Goal: Information Seeking & Learning: Learn about a topic

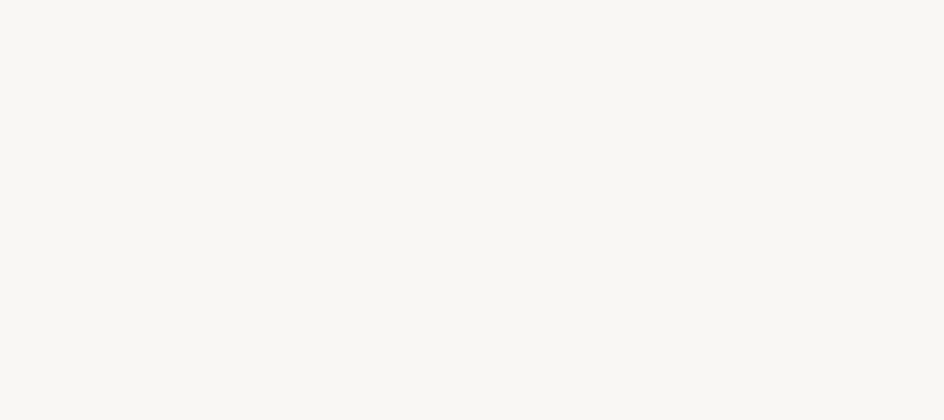
select select "AR"
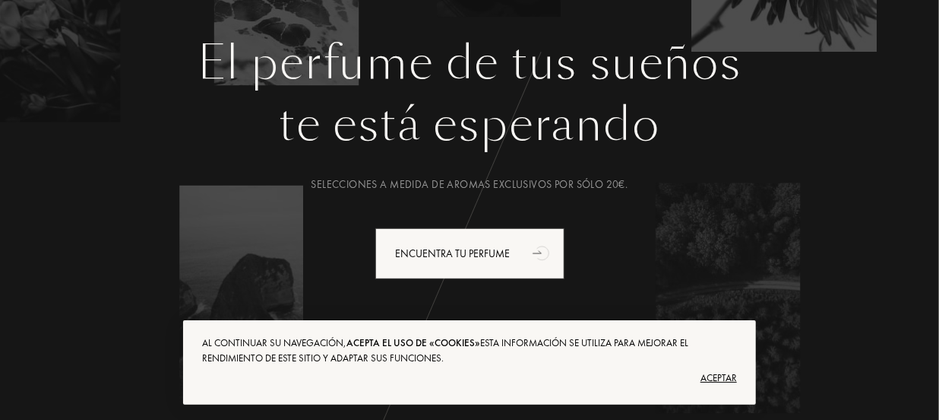
scroll to position [207, 0]
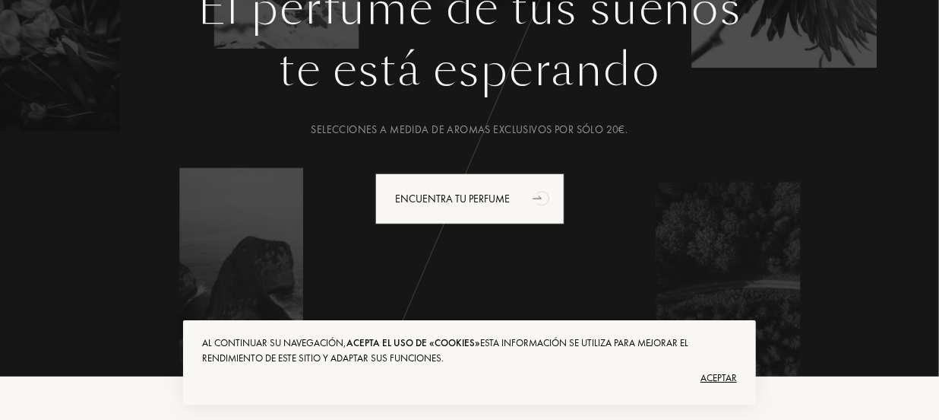
click at [717, 380] on font "Aceptar" at bounding box center [719, 377] width 36 height 13
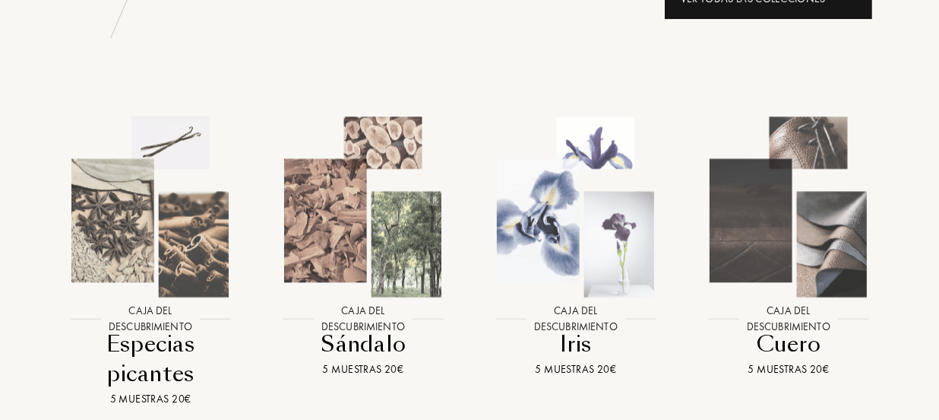
scroll to position [1520, 0]
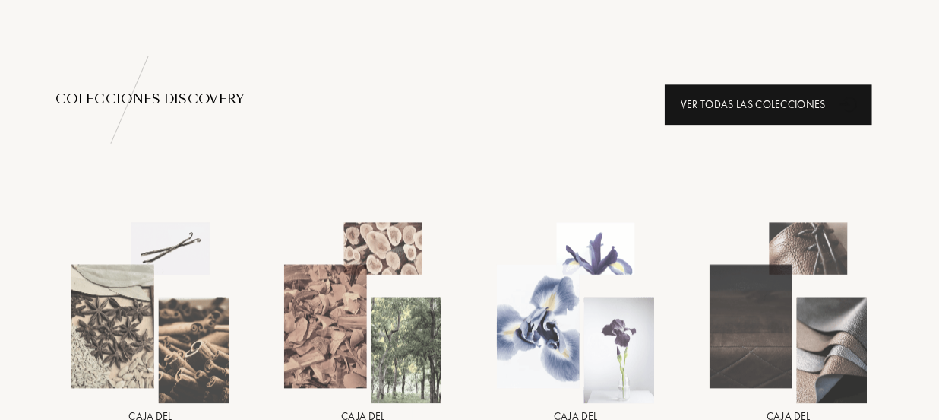
click at [822, 100] on font "Ver todas las colecciones" at bounding box center [753, 104] width 145 height 14
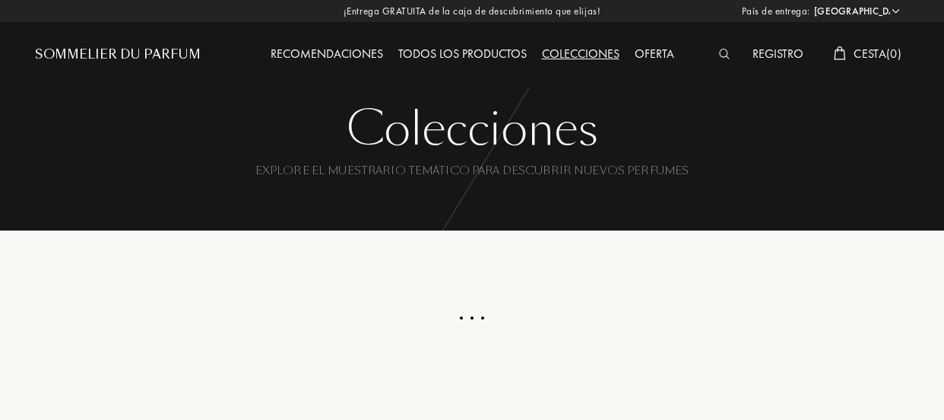
select select "AR"
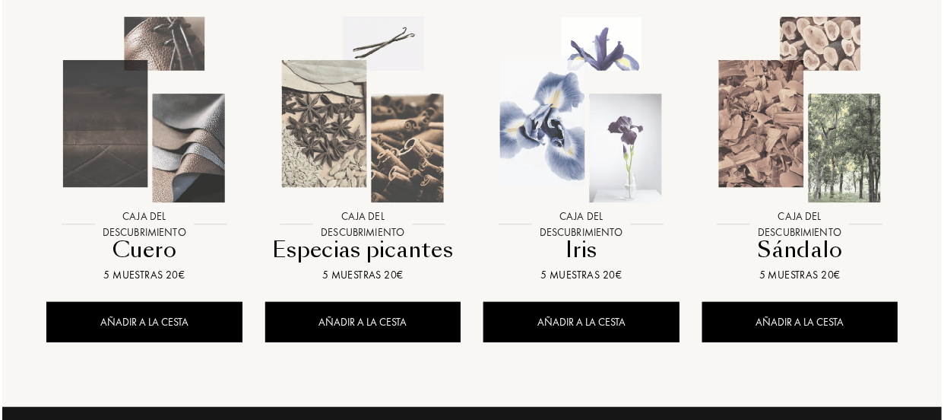
scroll to position [276, 0]
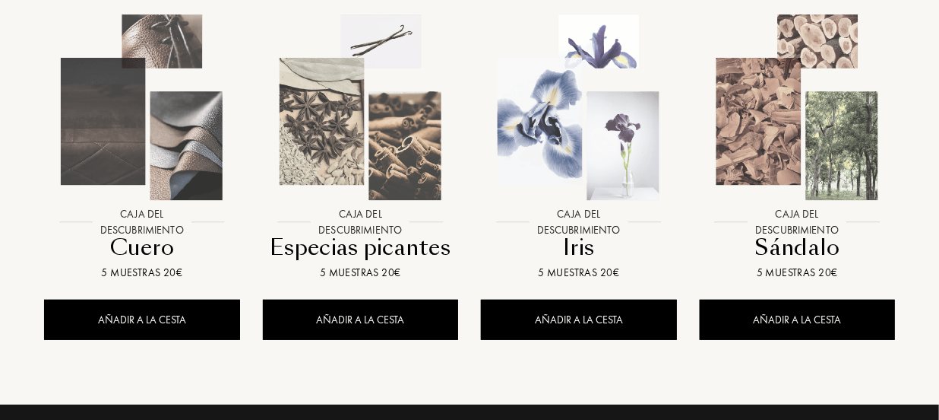
click at [585, 148] on img at bounding box center [578, 107] width 197 height 197
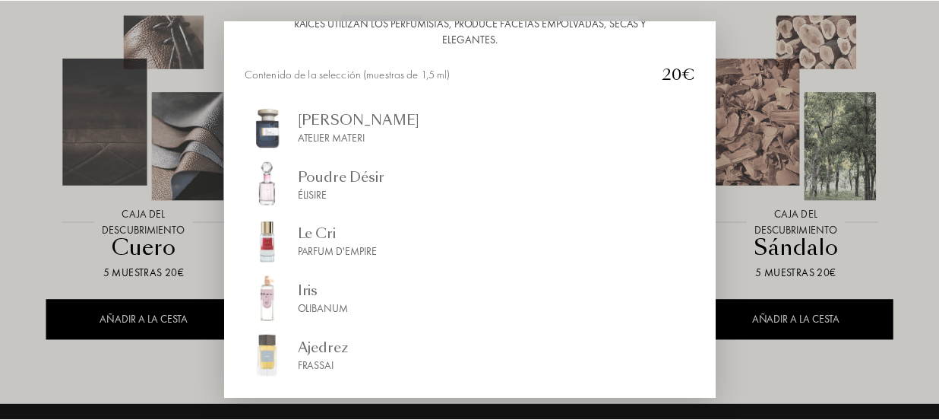
scroll to position [0, 0]
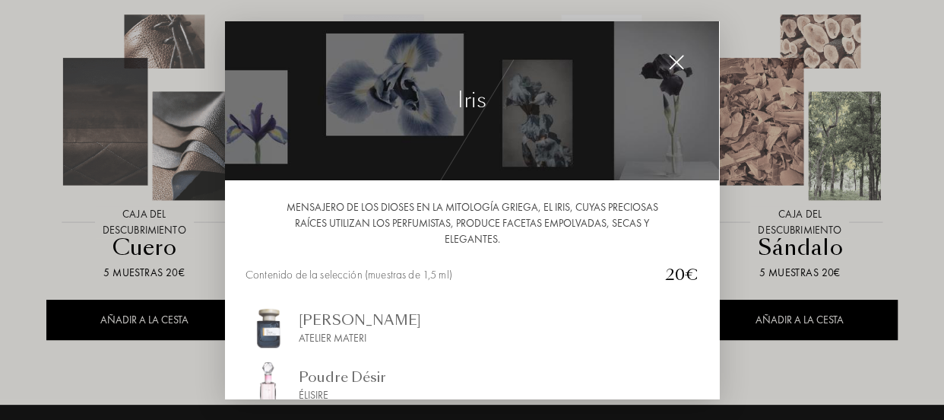
click at [685, 60] on div at bounding box center [676, 62] width 30 height 30
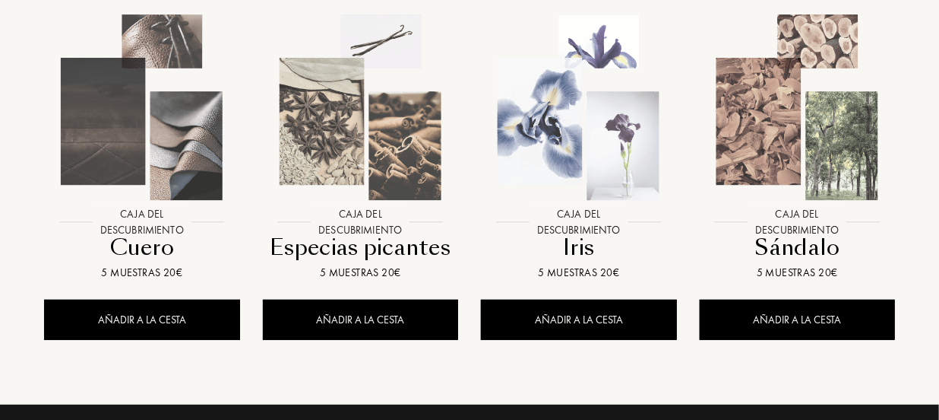
click at [800, 249] on div "Sándalo" at bounding box center [798, 248] width 184 height 30
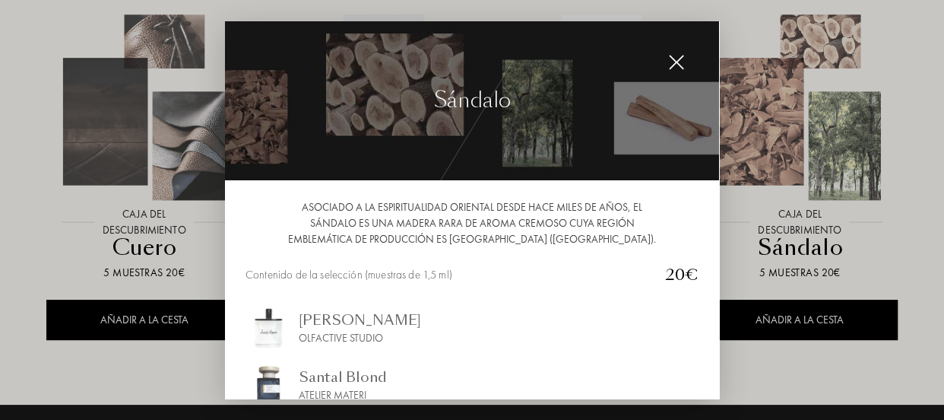
click at [678, 61] on img at bounding box center [676, 62] width 17 height 17
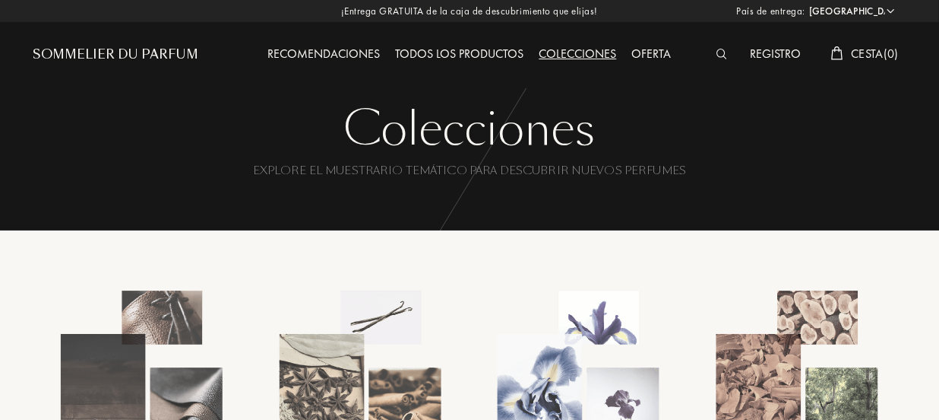
click at [124, 55] on div "Sommelier du Parfum" at bounding box center [116, 55] width 166 height 18
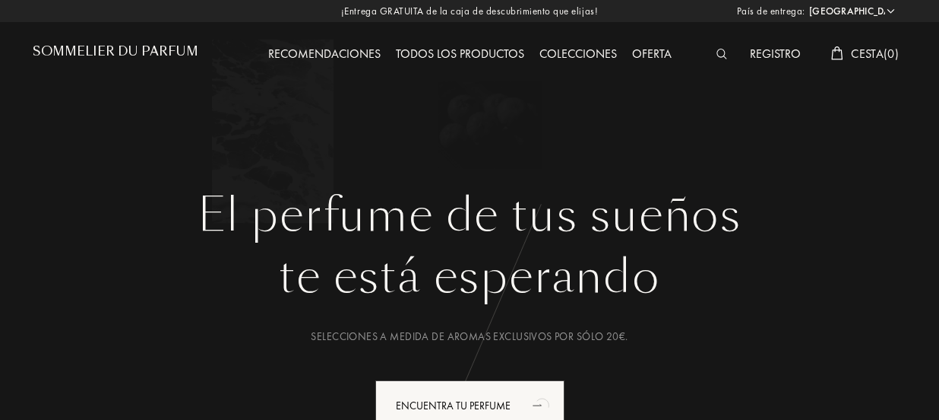
select select "AR"
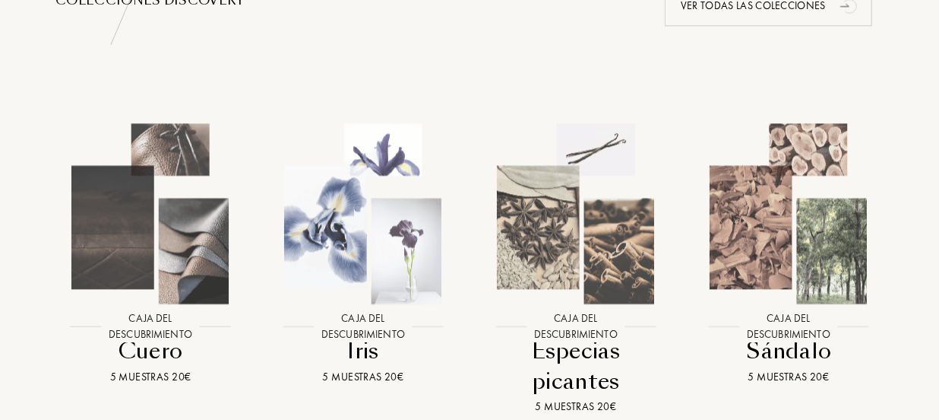
scroll to position [1243, 0]
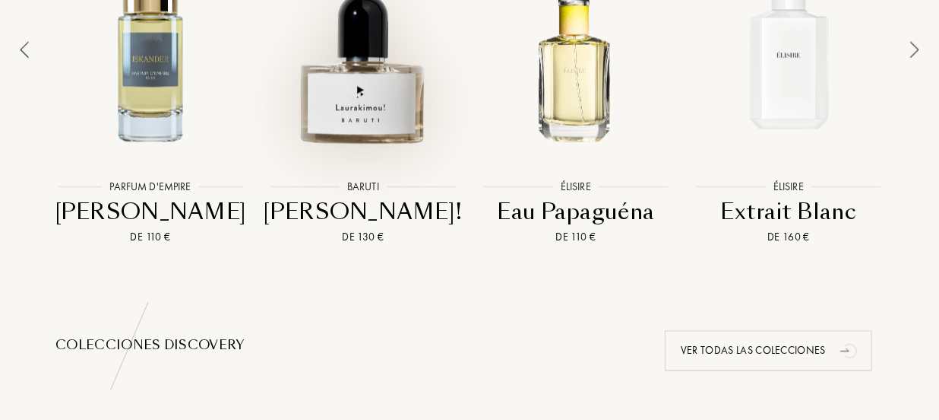
click at [364, 88] on div at bounding box center [363, 49] width 205 height 239
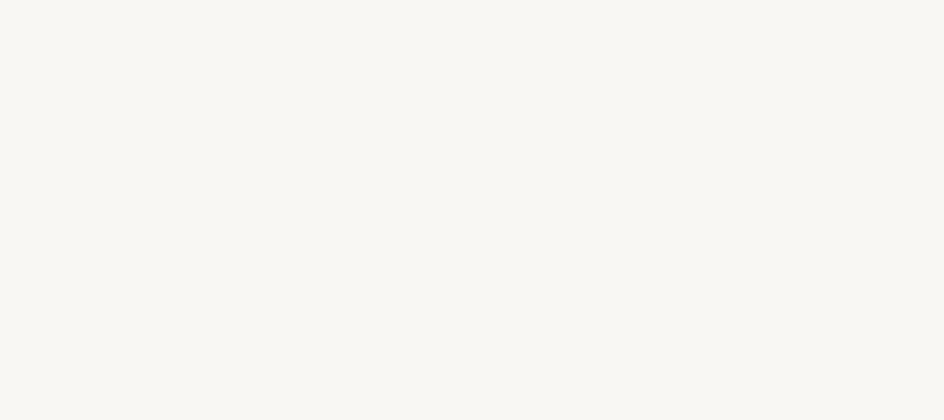
select select "AR"
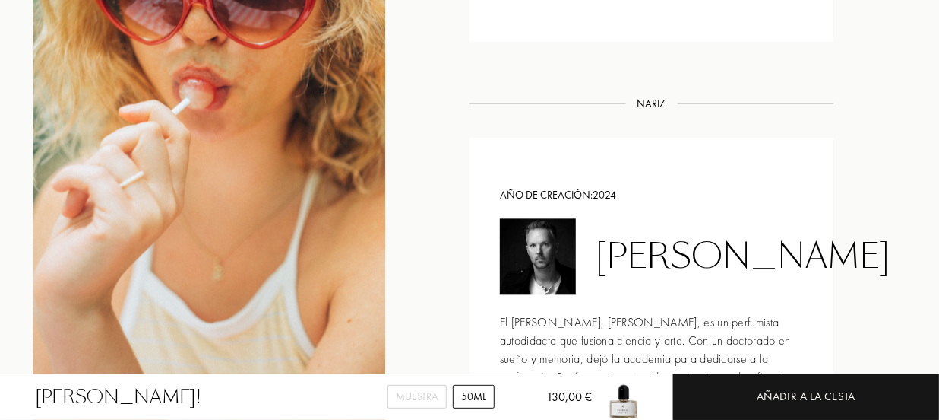
scroll to position [1451, 0]
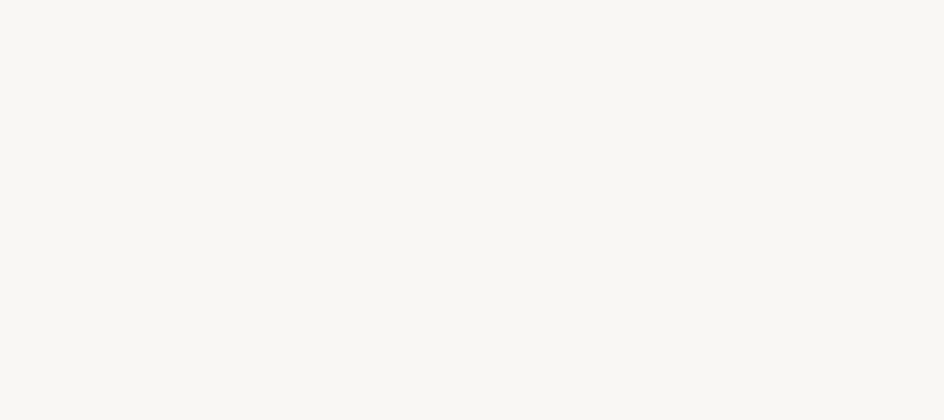
select select "AR"
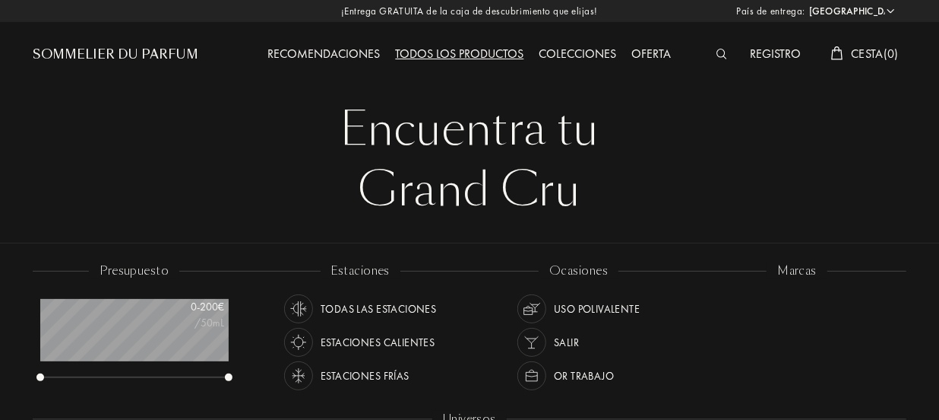
scroll to position [76, 188]
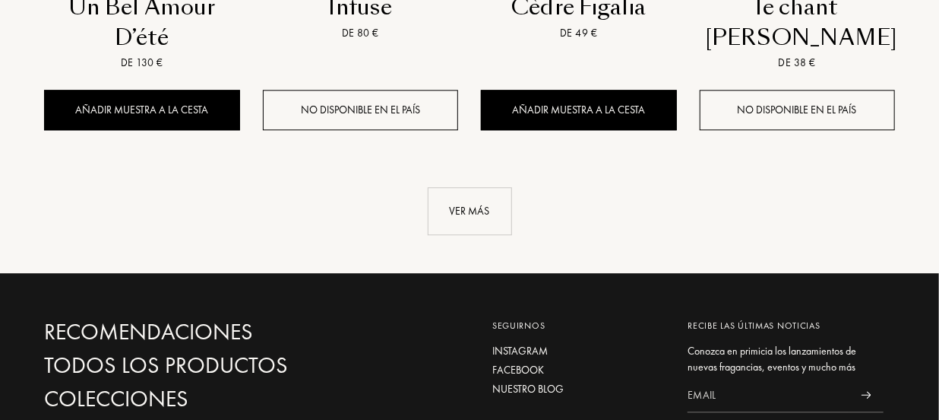
scroll to position [1727, 0]
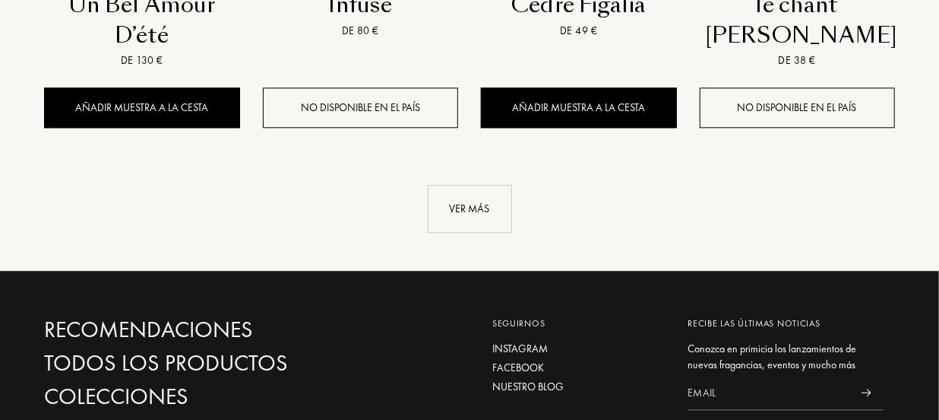
click at [476, 185] on div "Ver más" at bounding box center [470, 209] width 84 height 48
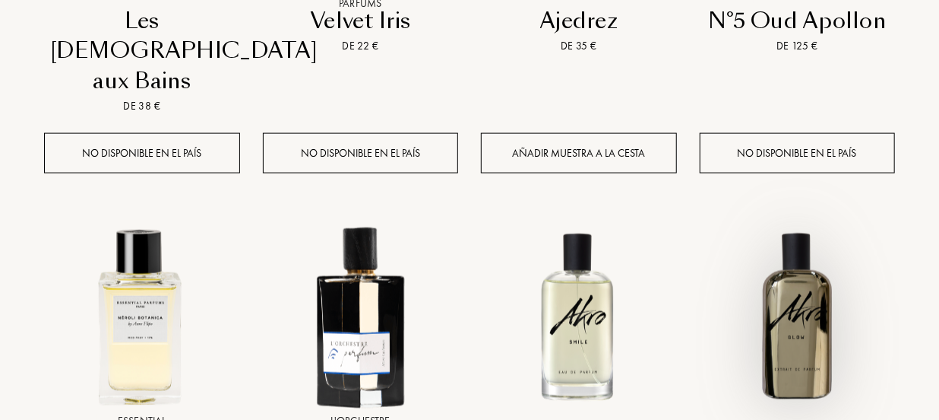
scroll to position [898, 0]
